Goal: Transaction & Acquisition: Purchase product/service

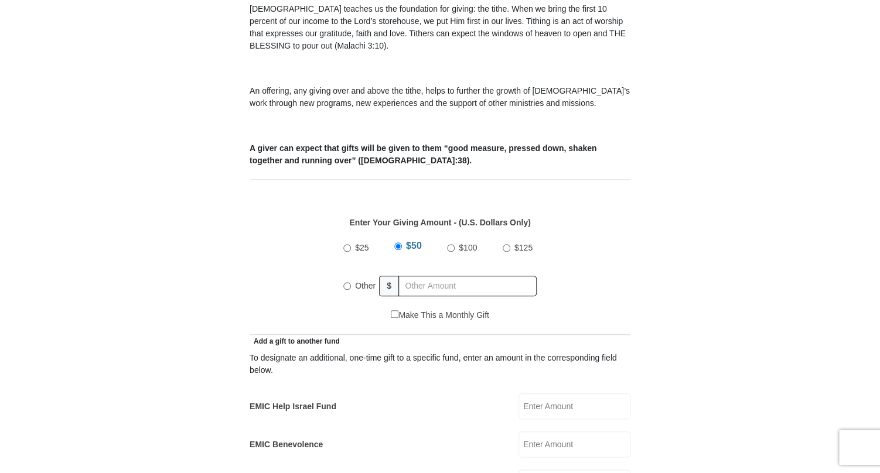
scroll to position [373, 0]
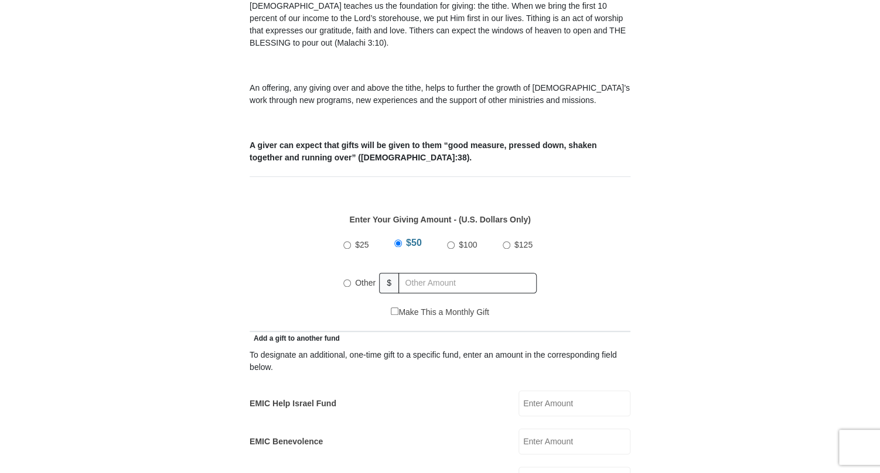
click at [527, 391] on input "EMIC Help Israel Fund" at bounding box center [574, 404] width 112 height 26
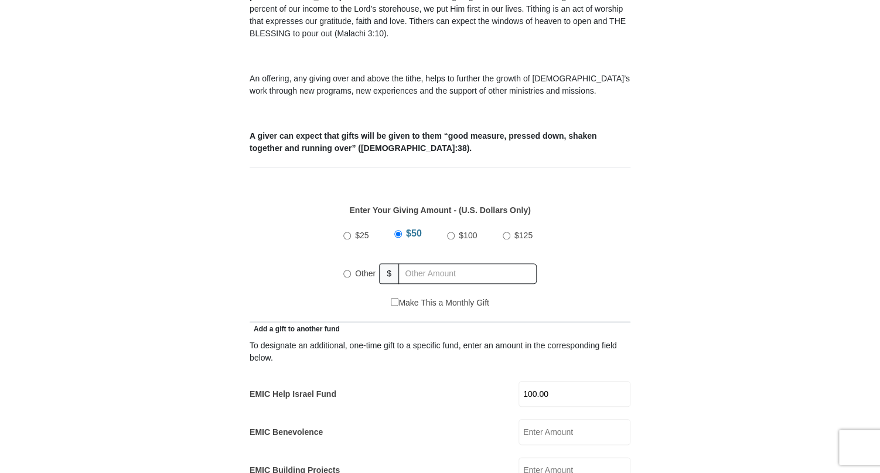
type input "100.00"
click at [350, 270] on input "Other" at bounding box center [347, 274] width 8 height 8
radio input "true"
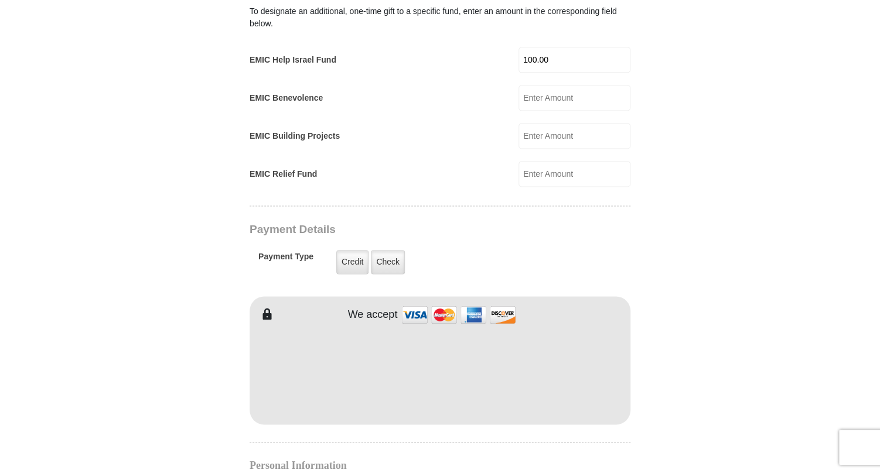
scroll to position [722, 0]
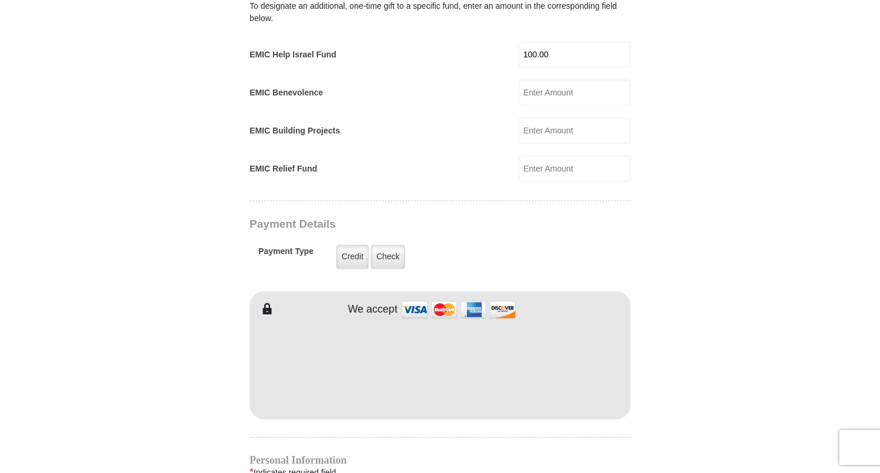
type input "145.00"
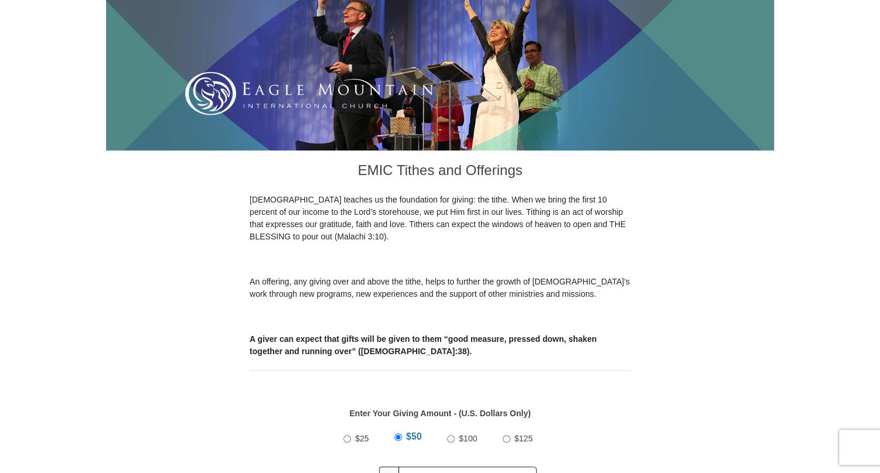
scroll to position [178, 0]
